Goal: Task Accomplishment & Management: Complete application form

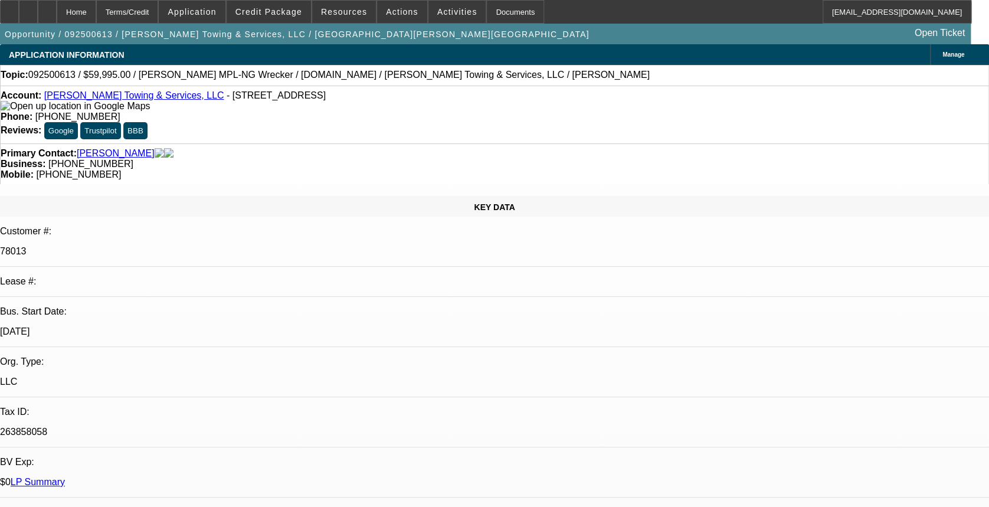
select select "0"
select select "2"
select select "0"
select select "6"
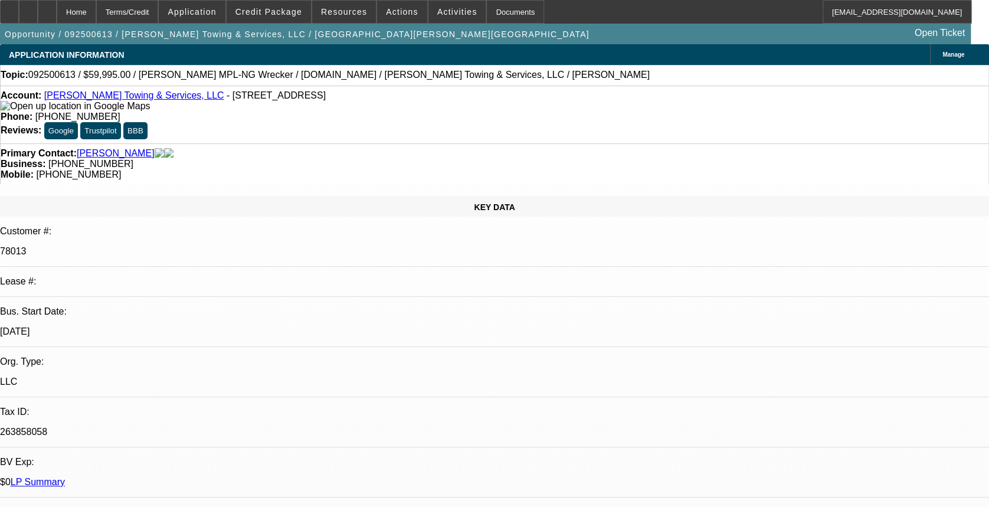
select select "0"
select select "2"
select select "0"
select select "6"
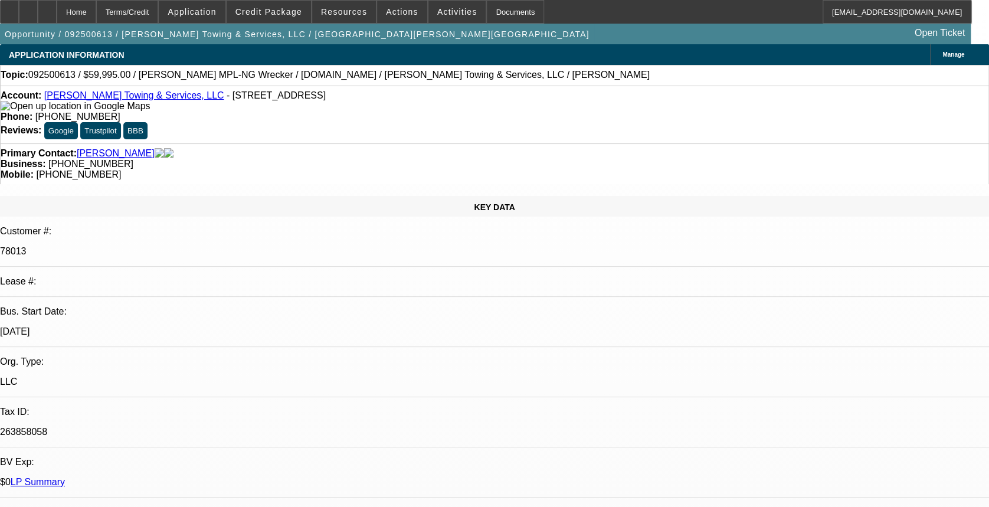
click at [93, 97] on link "Brenton Towing & Services, LLC" at bounding box center [134, 95] width 180 height 10
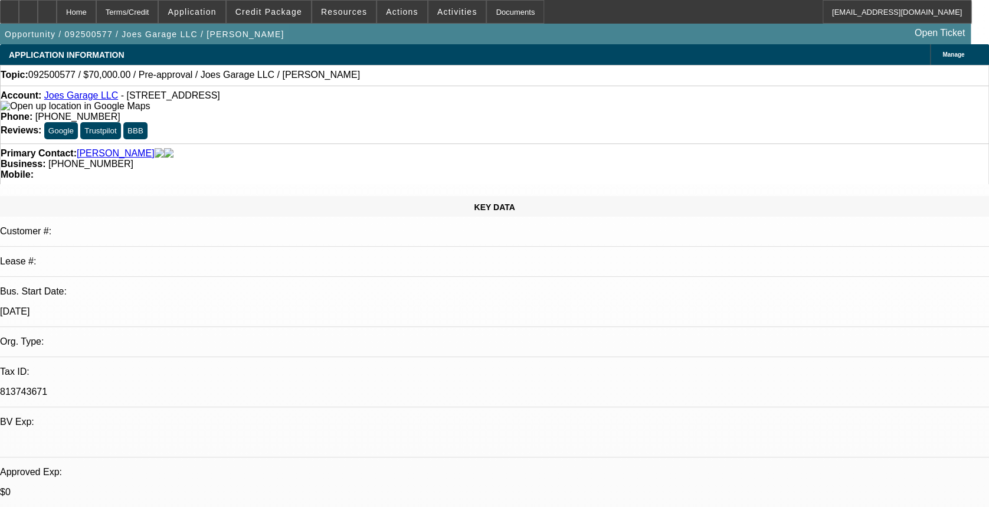
select select "0"
select select "2"
select select "0.1"
select select "4"
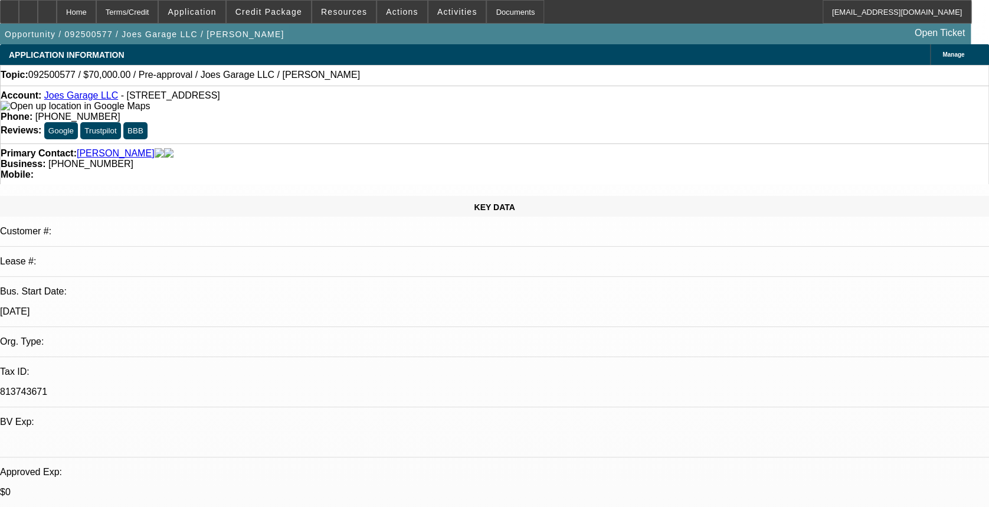
click at [75, 97] on link "Joes Garage LLC" at bounding box center [81, 95] width 74 height 10
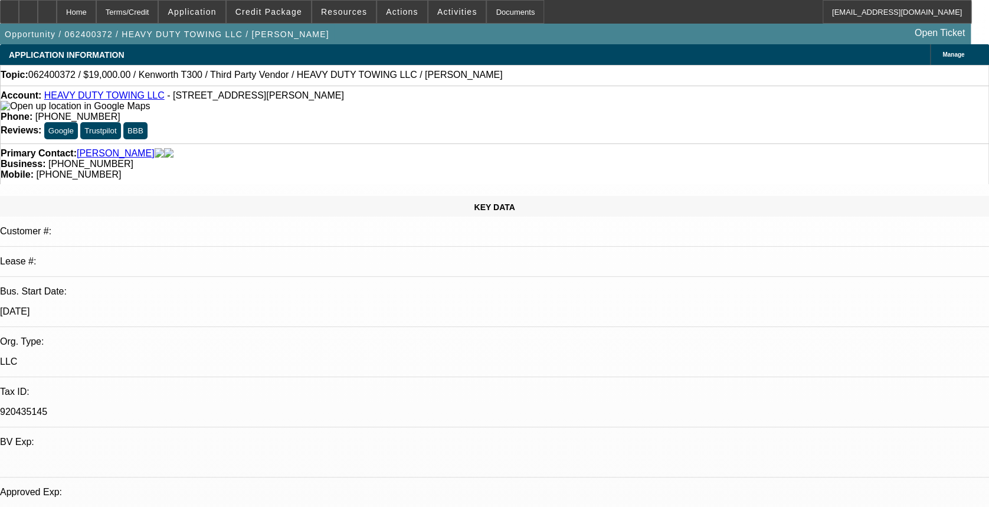
select select "0"
select select "2"
select select "0"
select select "2"
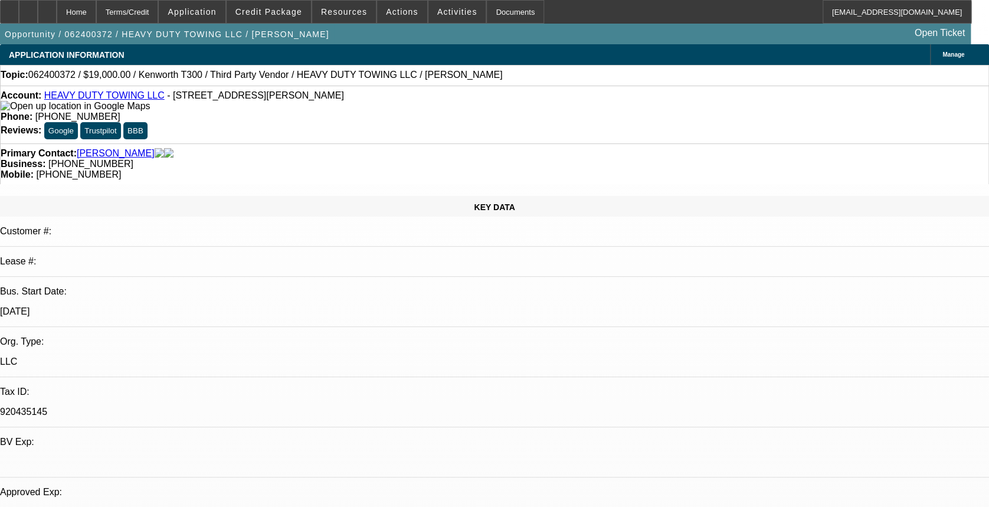
select select "0"
select select "2"
select select "0.1"
select select "0"
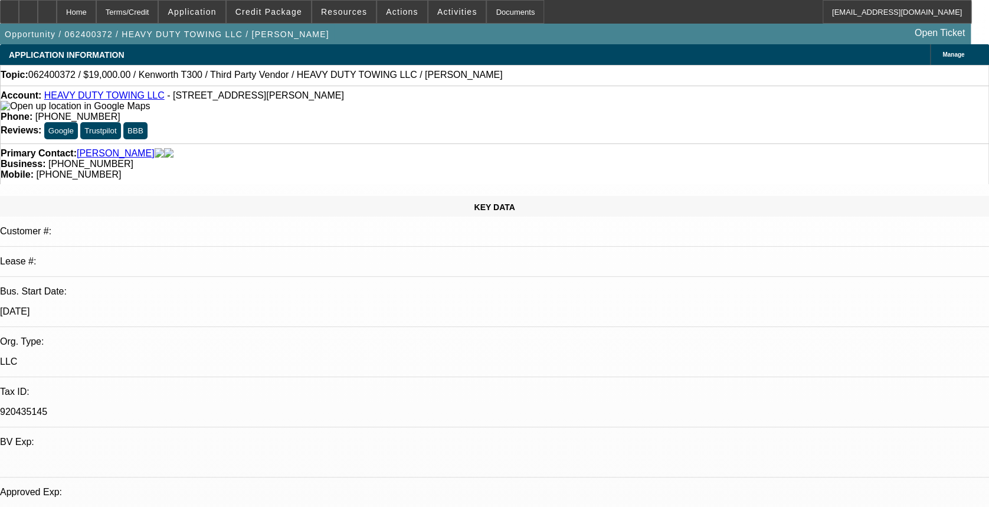
select select "2"
select select "0"
select select "1"
select select "2"
select select "6"
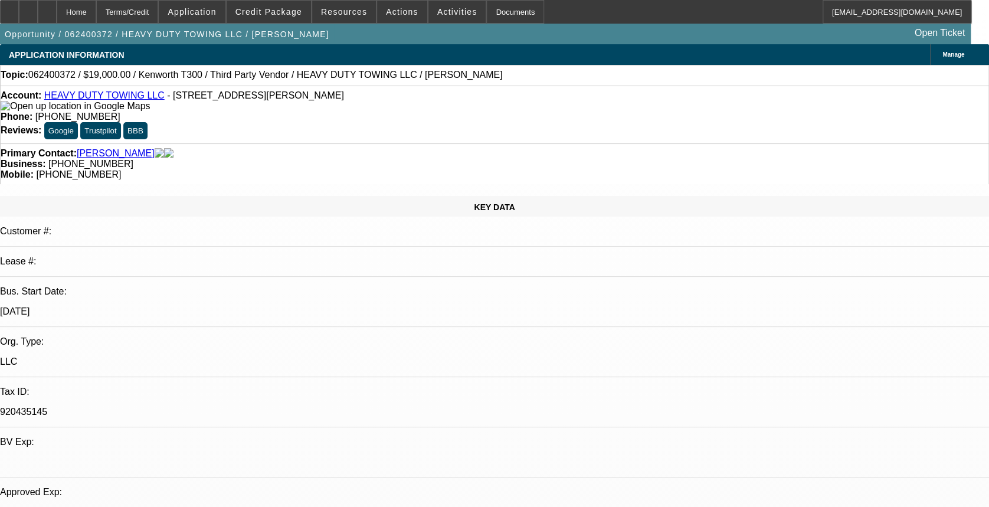
select select "1"
select select "2"
select select "6"
select select "1"
select select "2"
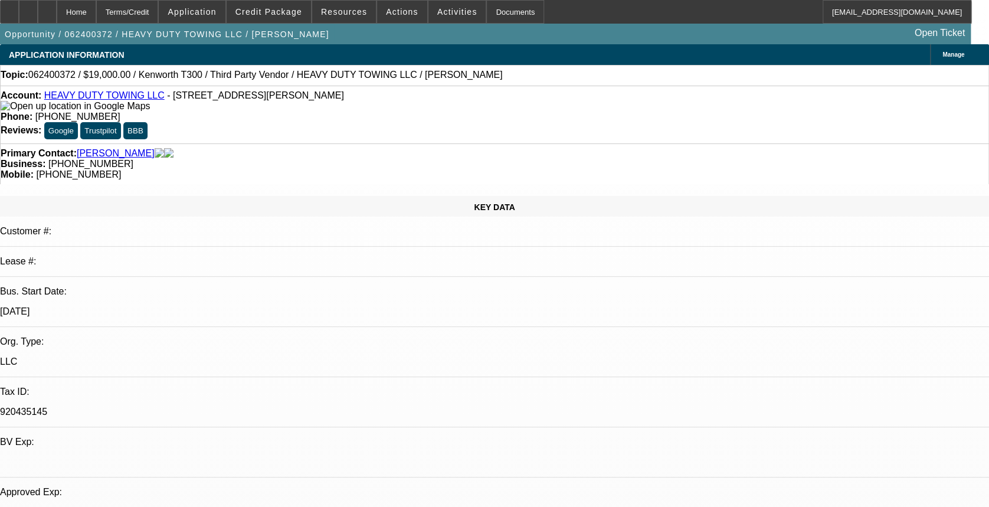
select select "4"
select select "1"
select select "2"
select select "6"
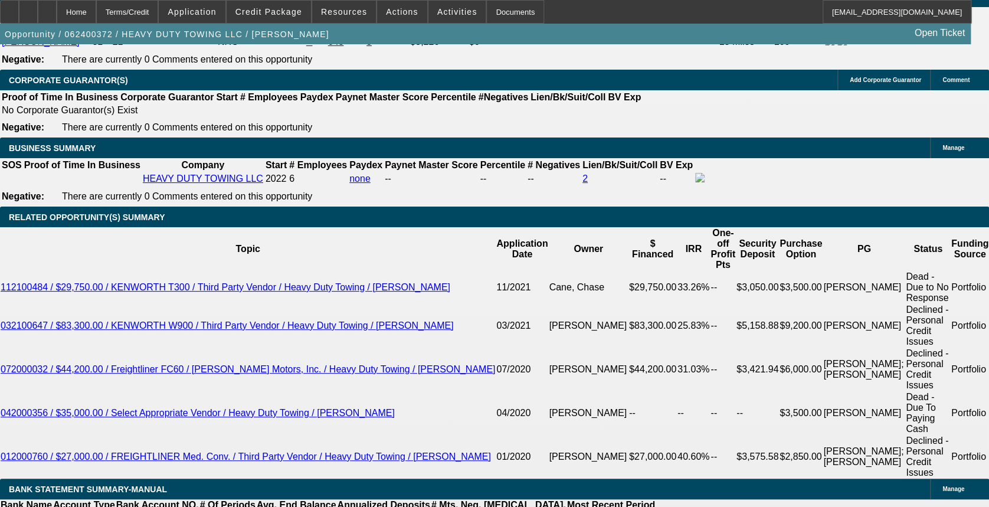
scroll to position [1822, 0]
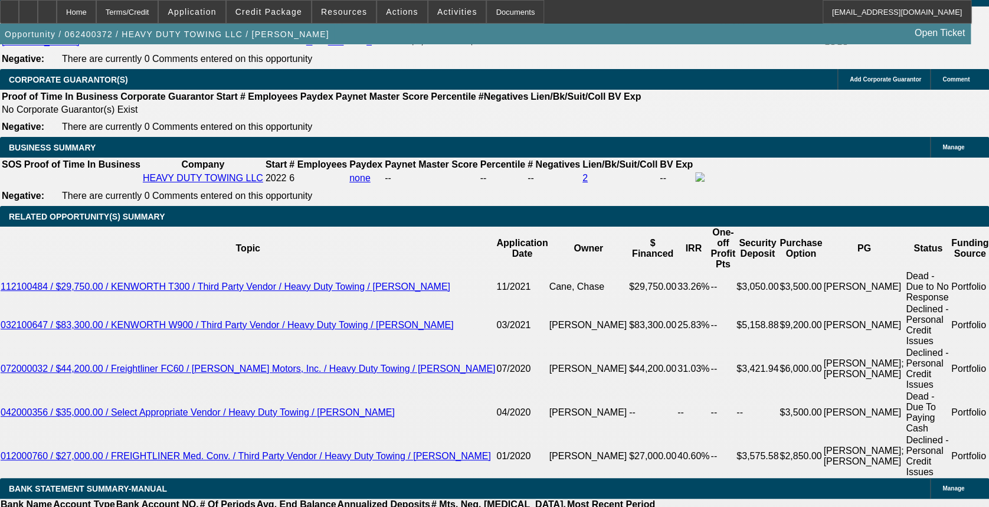
drag, startPoint x: 175, startPoint y: 384, endPoint x: 128, endPoint y: 385, distance: 46.6
drag, startPoint x: 128, startPoint y: 385, endPoint x: 137, endPoint y: 387, distance: 9.0
copy span "708-655-9444"
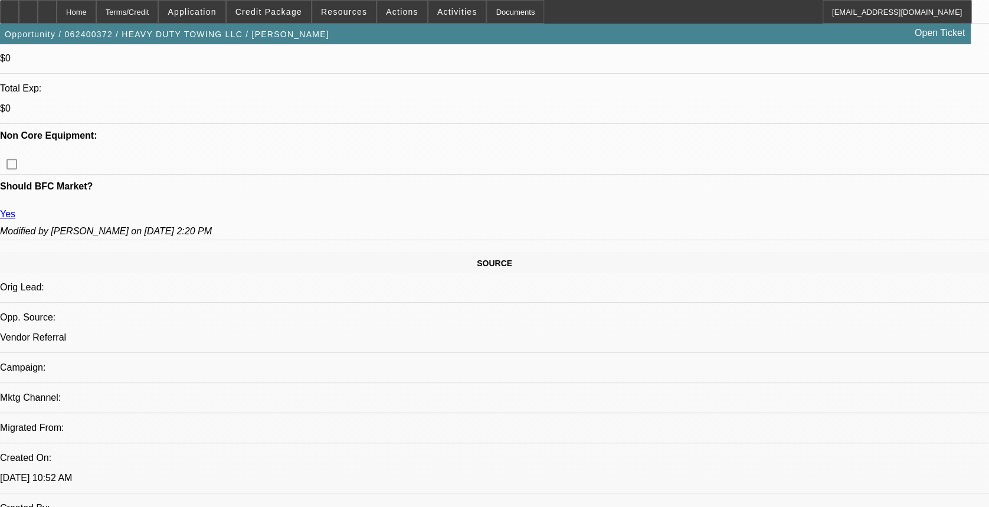
scroll to position [517, 0]
